Goal: Communication & Community: Ask a question

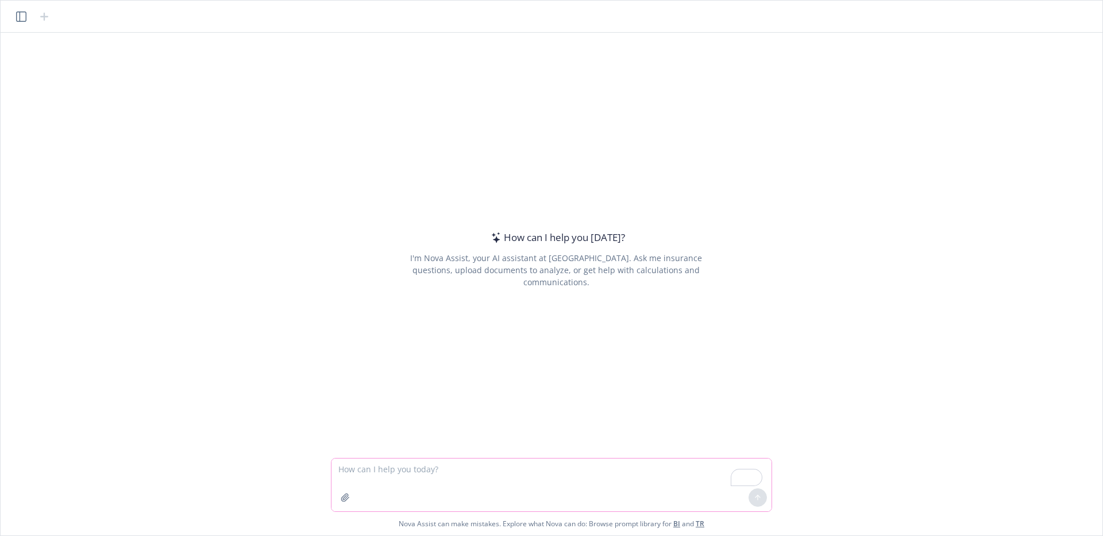
click at [391, 477] on textarea "To enrich screen reader interactions, please activate Accessibility in Grammarl…" at bounding box center [551, 485] width 440 height 53
